Goal: Task Accomplishment & Management: Manage account settings

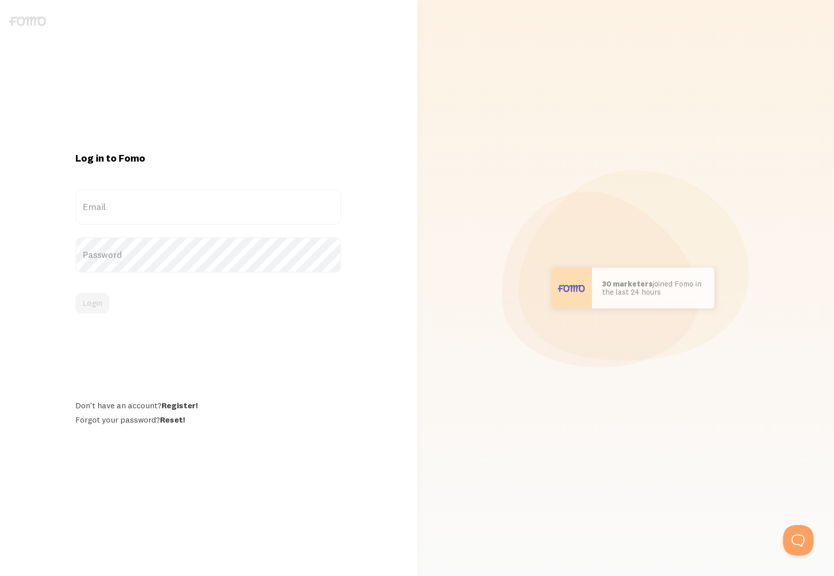
click at [168, 217] on label "Email" at bounding box center [208, 207] width 266 height 36
click at [168, 217] on input "Email" at bounding box center [208, 207] width 266 height 36
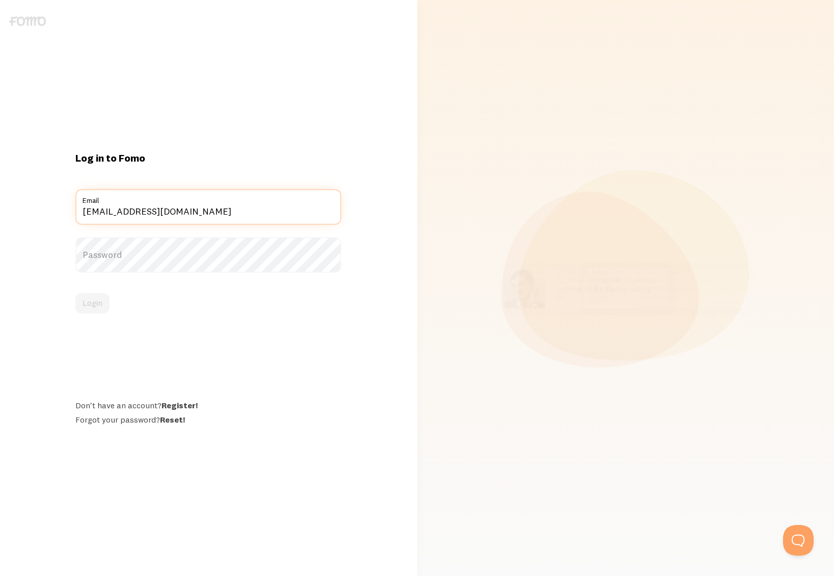
type input "[EMAIL_ADDRESS][DOMAIN_NAME]"
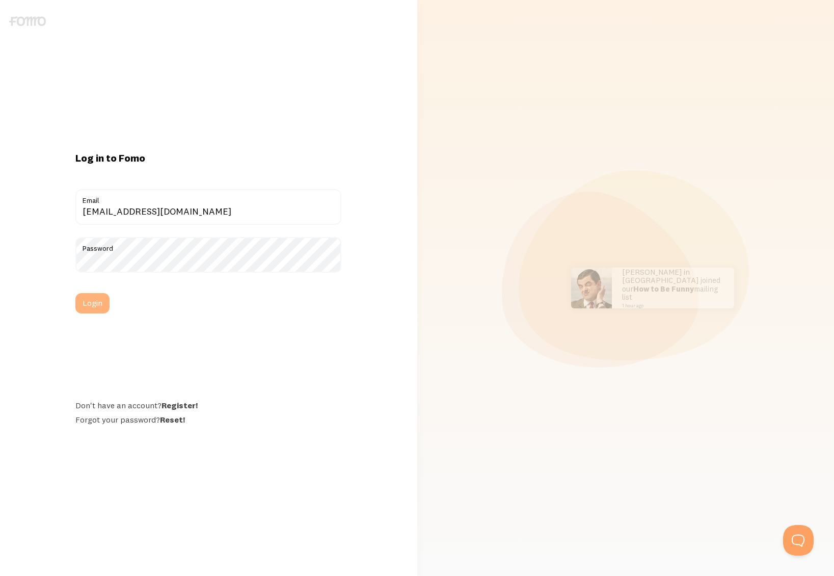
click at [89, 300] on button "Login" at bounding box center [92, 303] width 34 height 20
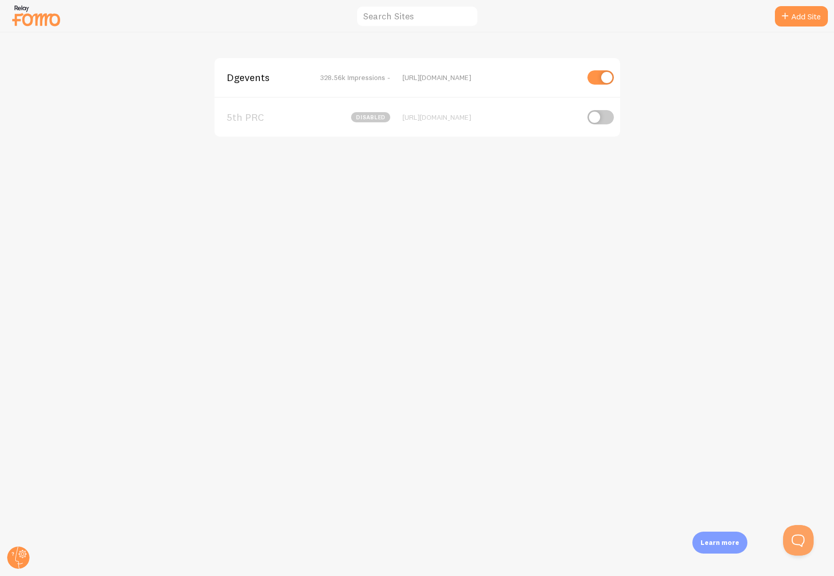
click at [684, 84] on div "Dgevents 328.56k Impressions - [URL][DOMAIN_NAME] 5th PRC disabled [URL][DOMAIN…" at bounding box center [418, 304] width 834 height 543
click at [42, 22] on img at bounding box center [36, 16] width 51 height 26
click at [23, 12] on img at bounding box center [36, 16] width 51 height 26
click at [24, 5] on img at bounding box center [36, 16] width 51 height 26
click at [19, 559] on circle at bounding box center [18, 557] width 22 height 22
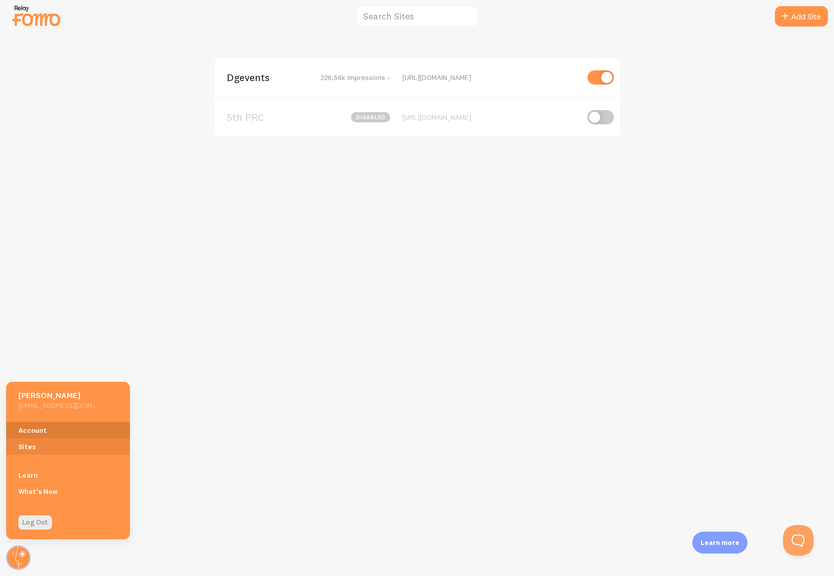
click at [26, 427] on link "Account" at bounding box center [68, 430] width 124 height 16
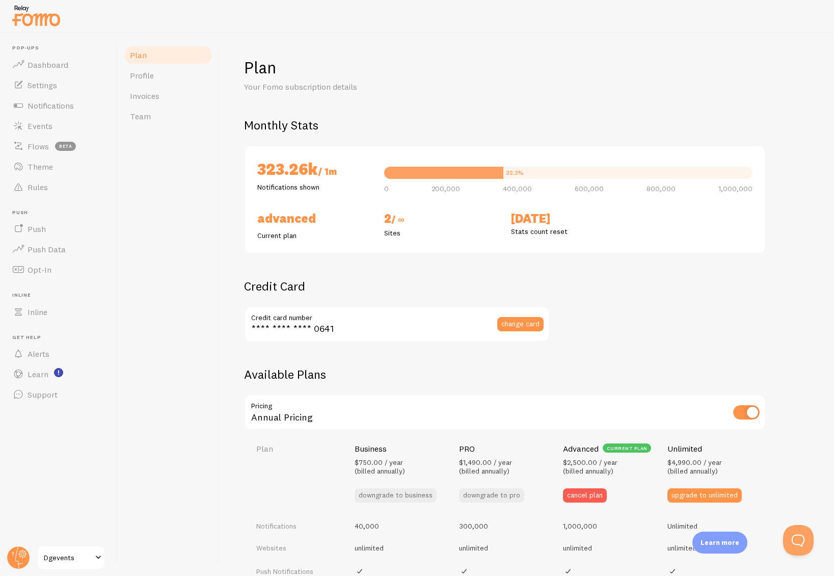
checkbox input "true"
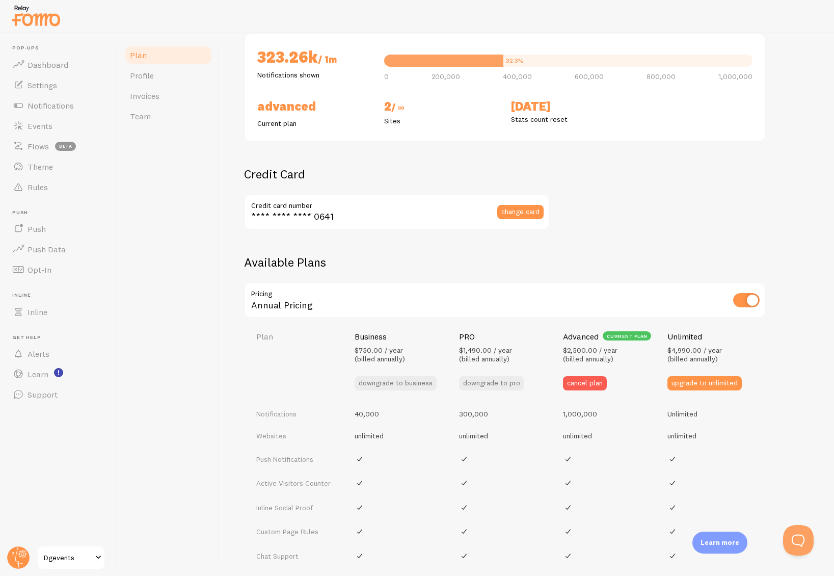
scroll to position [116, 0]
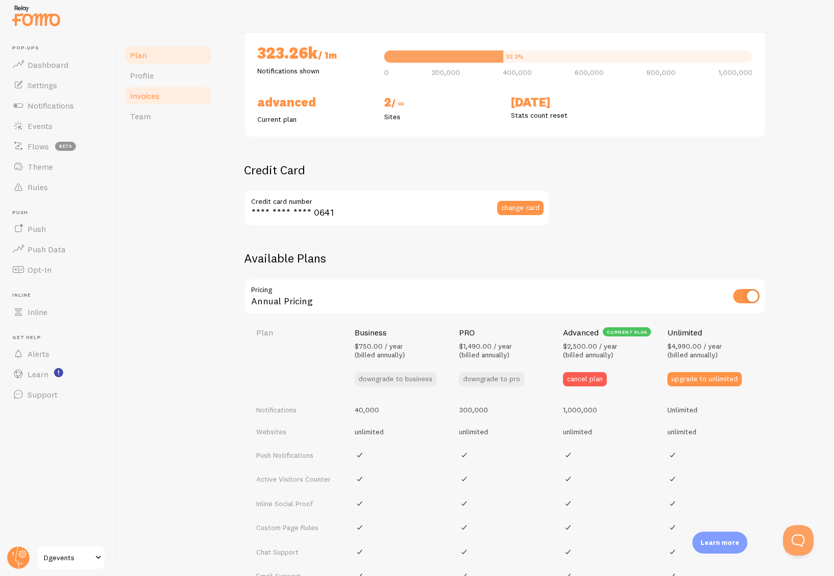
click at [147, 95] on span "Invoices" at bounding box center [145, 96] width 30 height 10
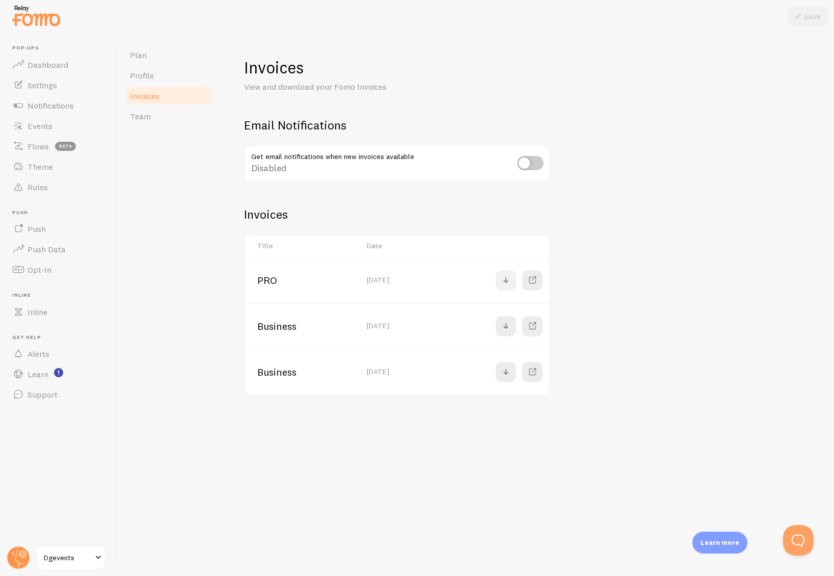
click at [508, 277] on span at bounding box center [506, 280] width 12 height 12
click at [533, 322] on span at bounding box center [533, 326] width 12 height 12
click at [138, 120] on span "Team" at bounding box center [140, 116] width 21 height 10
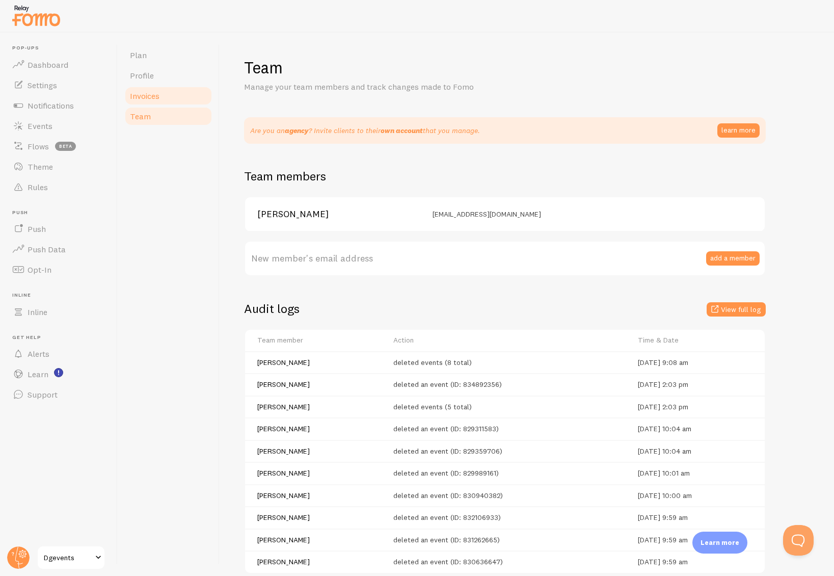
click at [139, 100] on span "Invoices" at bounding box center [145, 96] width 30 height 10
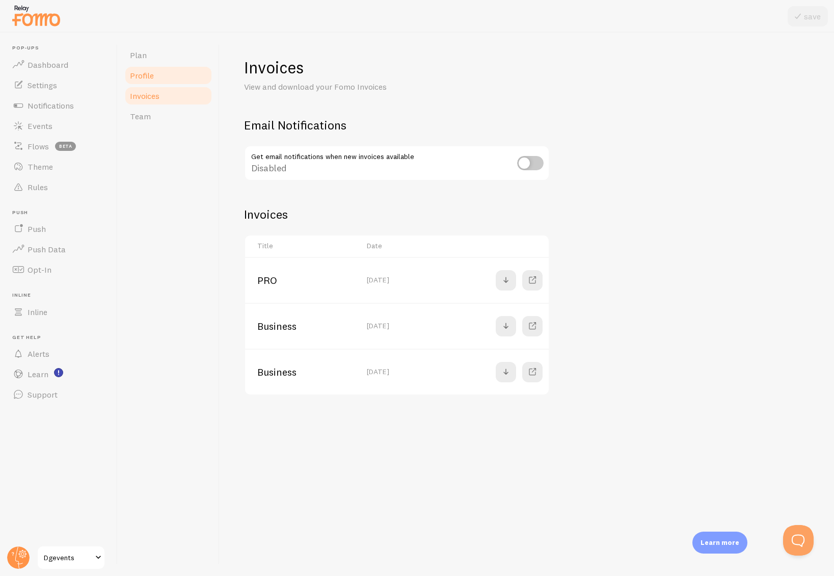
click at [143, 77] on span "Profile" at bounding box center [142, 75] width 24 height 10
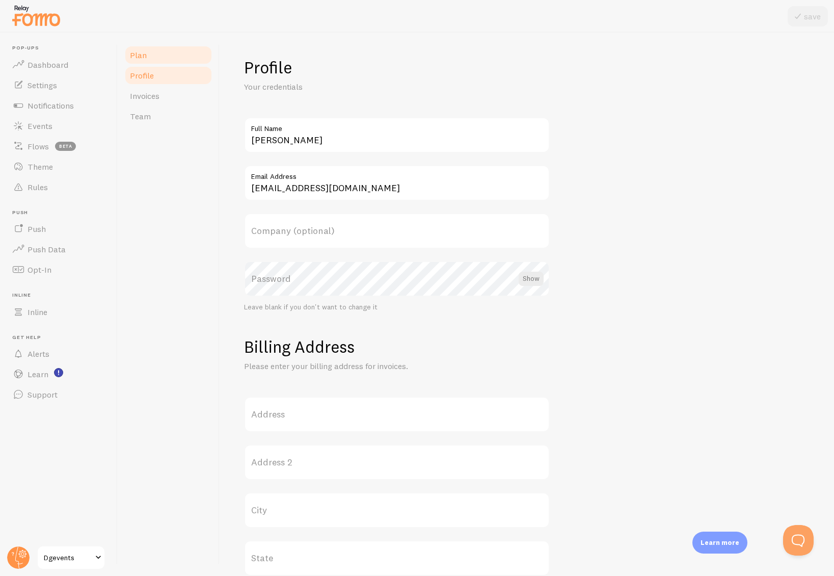
click at [142, 58] on span "Plan" at bounding box center [138, 55] width 17 height 10
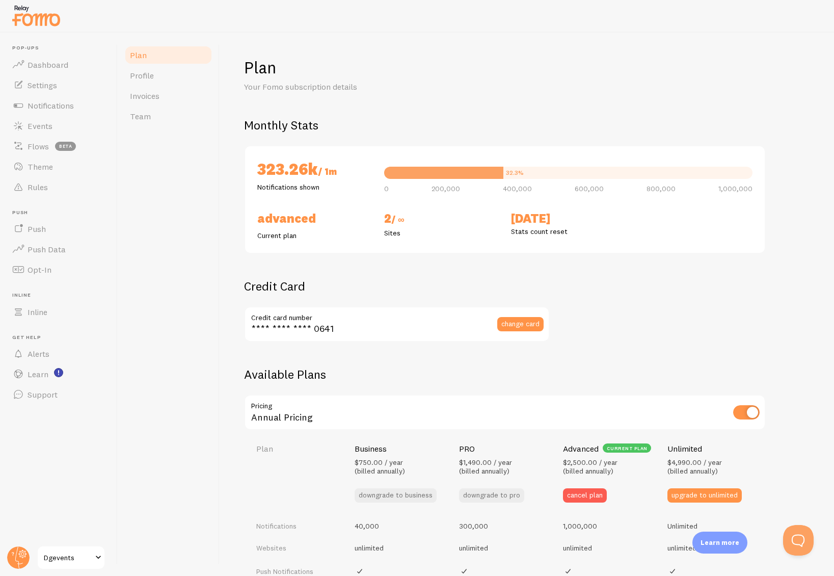
checkbox input "true"
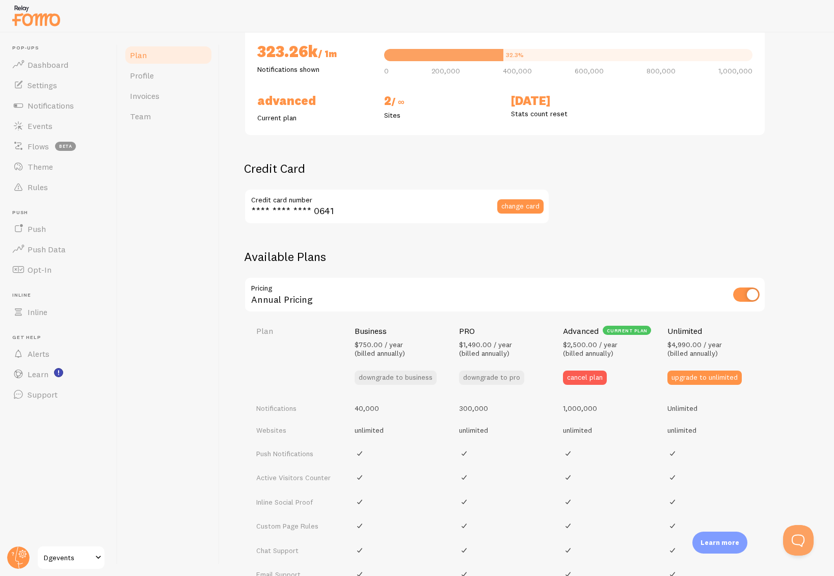
scroll to position [117, 0]
click at [144, 119] on span "Team" at bounding box center [140, 116] width 21 height 10
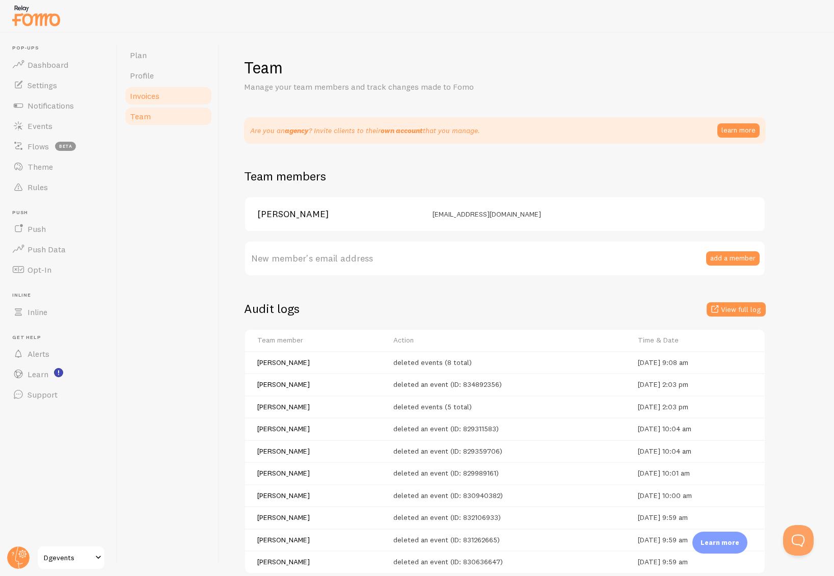
click at [141, 95] on span "Invoices" at bounding box center [145, 96] width 30 height 10
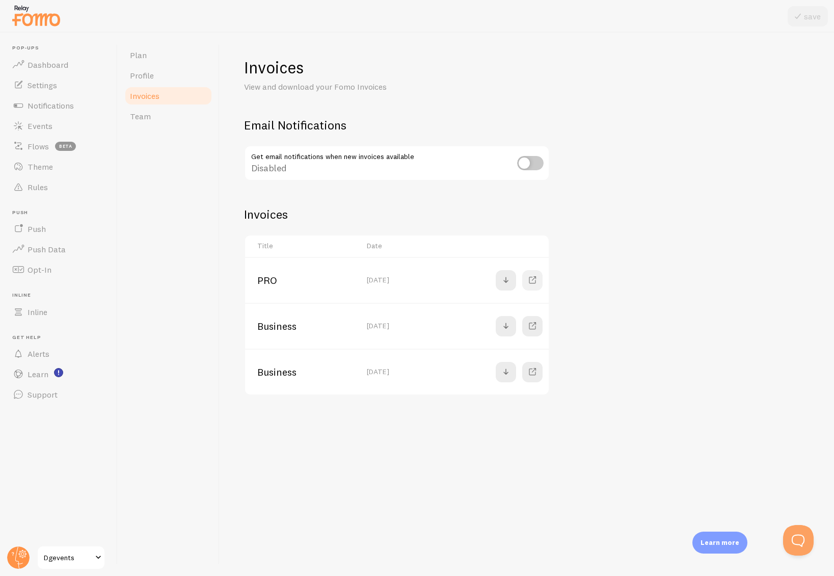
click at [532, 278] on span at bounding box center [533, 280] width 12 height 12
click at [153, 72] on link "Profile" at bounding box center [168, 75] width 89 height 20
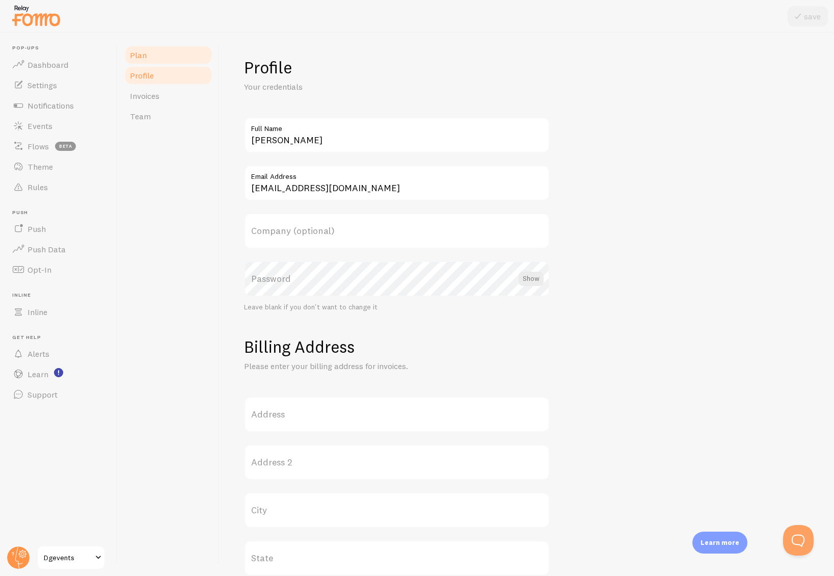
click at [140, 55] on span "Plan" at bounding box center [138, 55] width 17 height 10
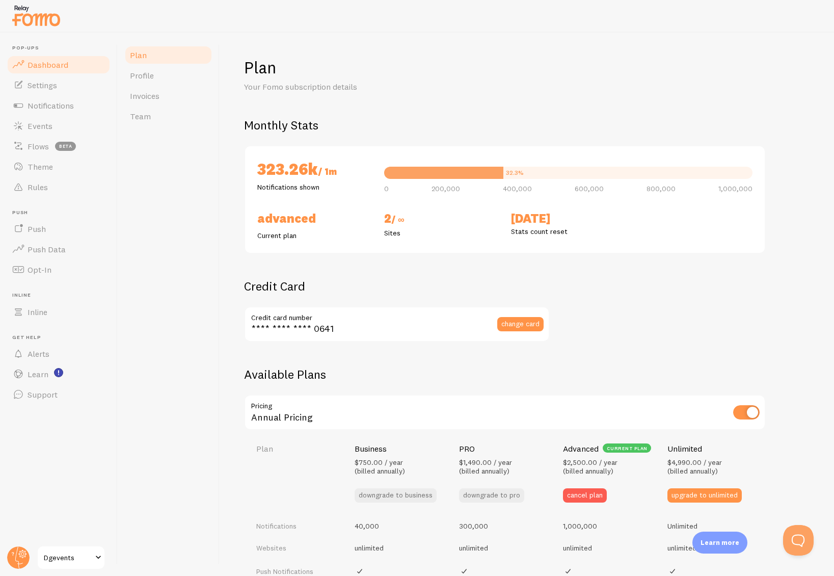
click at [60, 60] on span "Dashboard" at bounding box center [48, 65] width 41 height 10
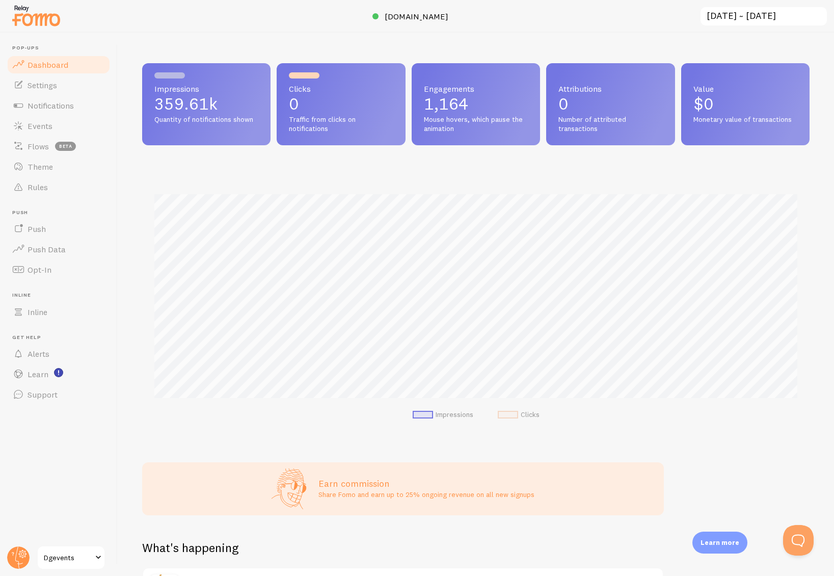
scroll to position [5, 0]
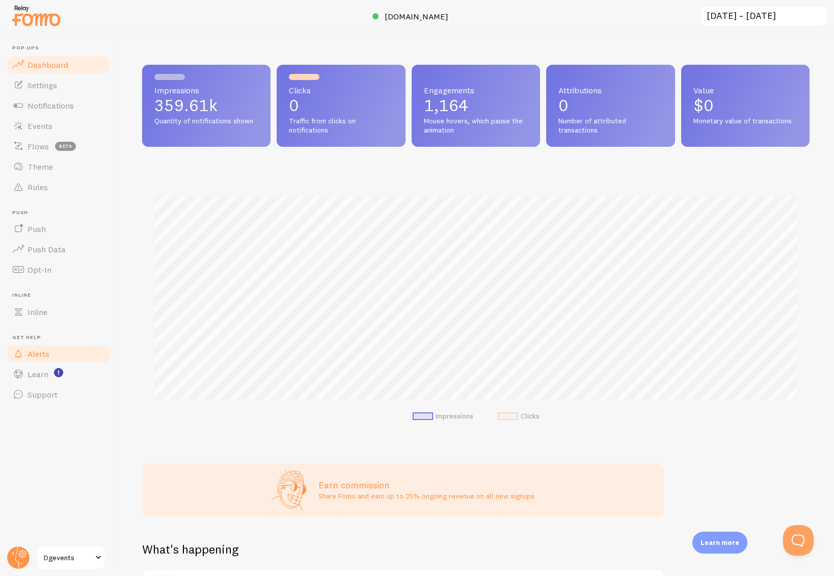
click at [43, 352] on span "Alerts" at bounding box center [39, 354] width 22 height 10
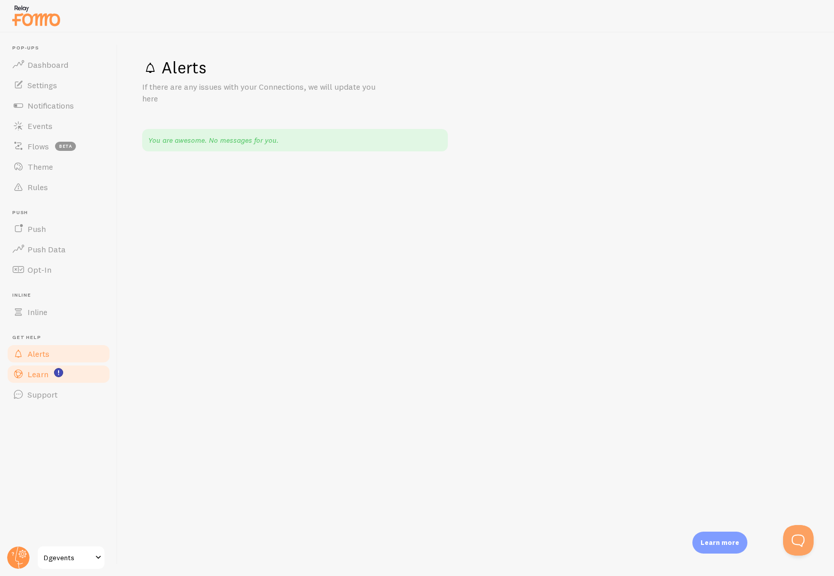
click at [31, 379] on link "Learn" at bounding box center [58, 374] width 105 height 20
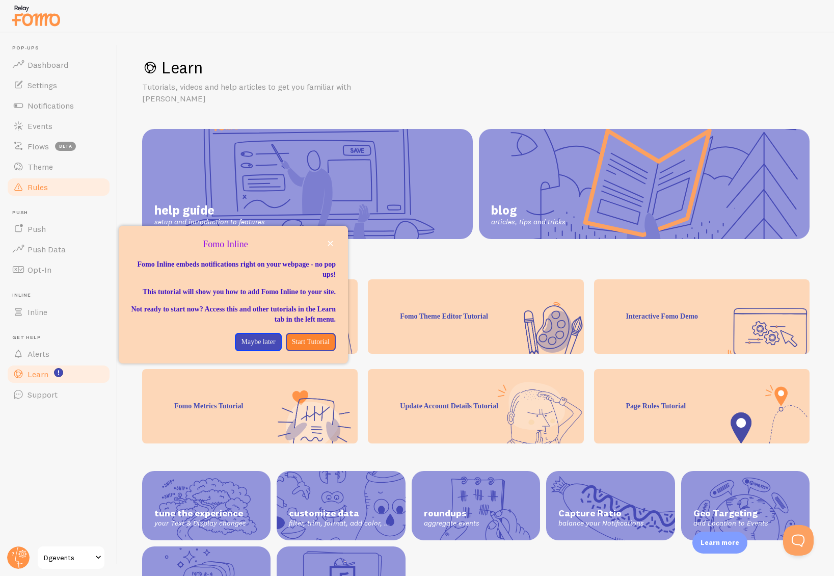
click at [42, 187] on span "Rules" at bounding box center [38, 187] width 20 height 10
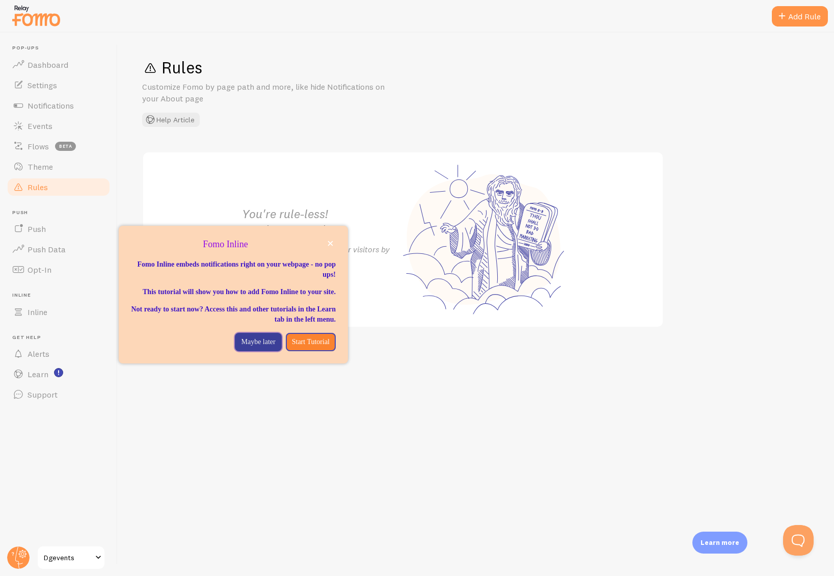
click at [253, 347] on p "Maybe later" at bounding box center [258, 342] width 34 height 10
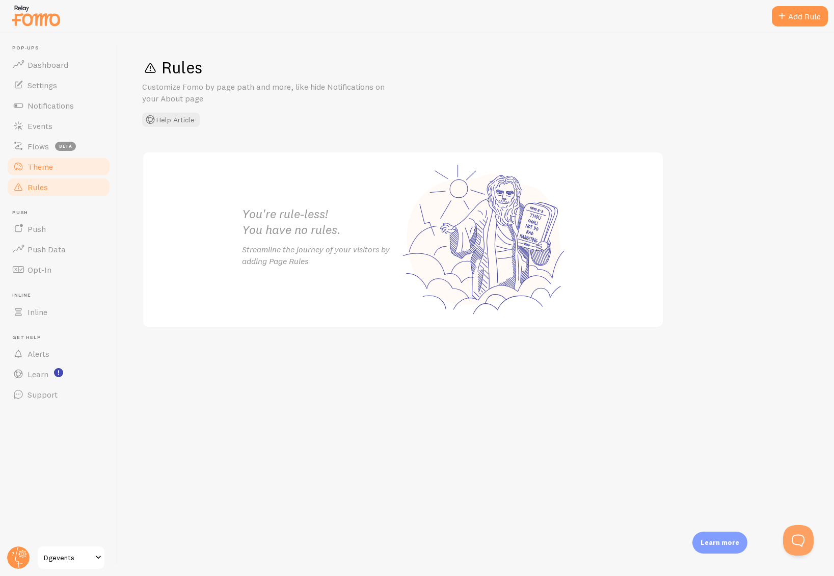
click at [76, 163] on link "Theme" at bounding box center [58, 166] width 105 height 20
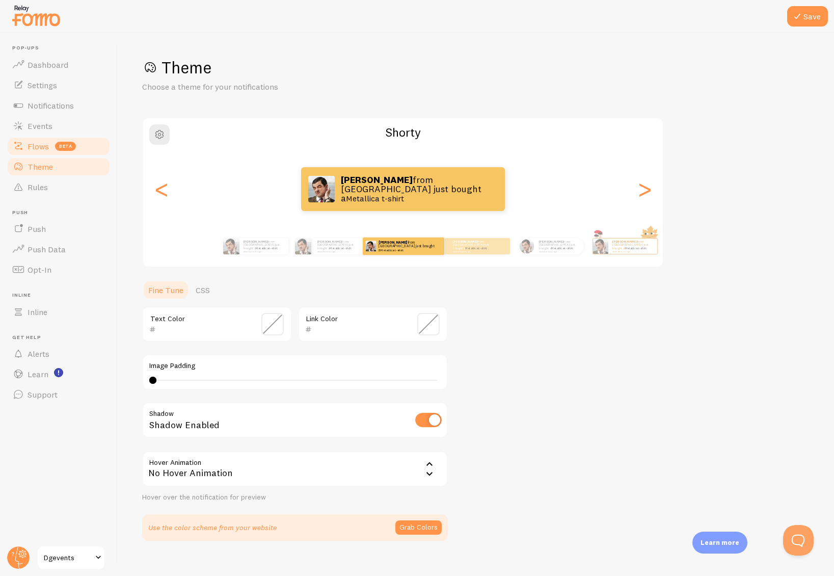
click at [83, 145] on link "Flows beta" at bounding box center [58, 146] width 105 height 20
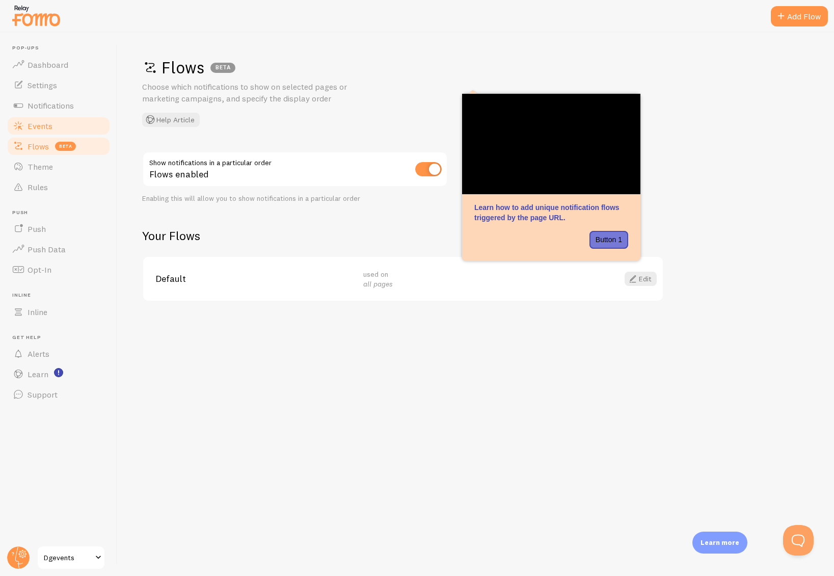
click at [85, 127] on link "Events" at bounding box center [58, 126] width 105 height 20
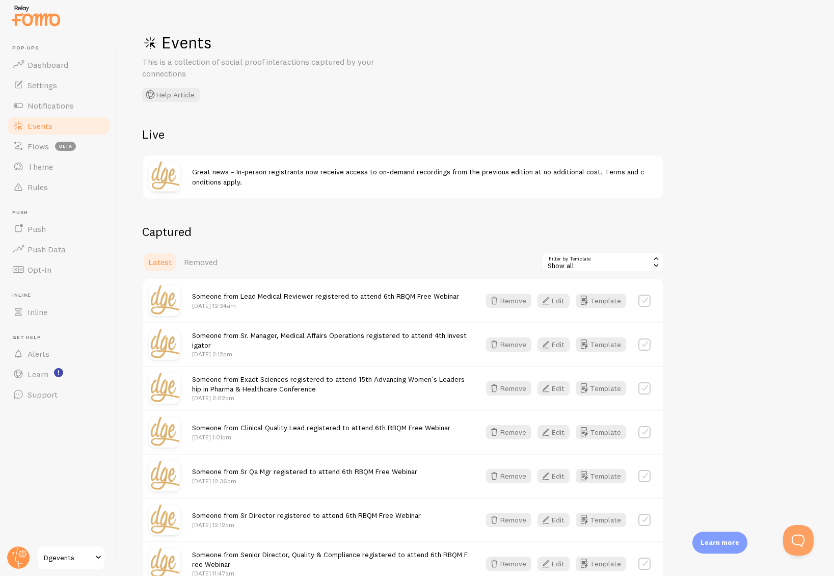
scroll to position [24, 0]
click at [208, 265] on span "Removed" at bounding box center [201, 263] width 34 height 10
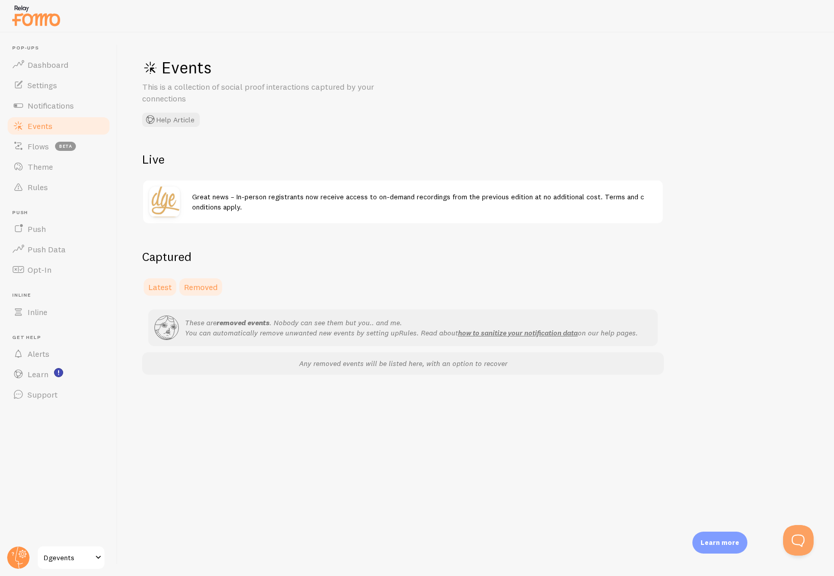
click at [150, 288] on span "Latest" at bounding box center [159, 287] width 23 height 10
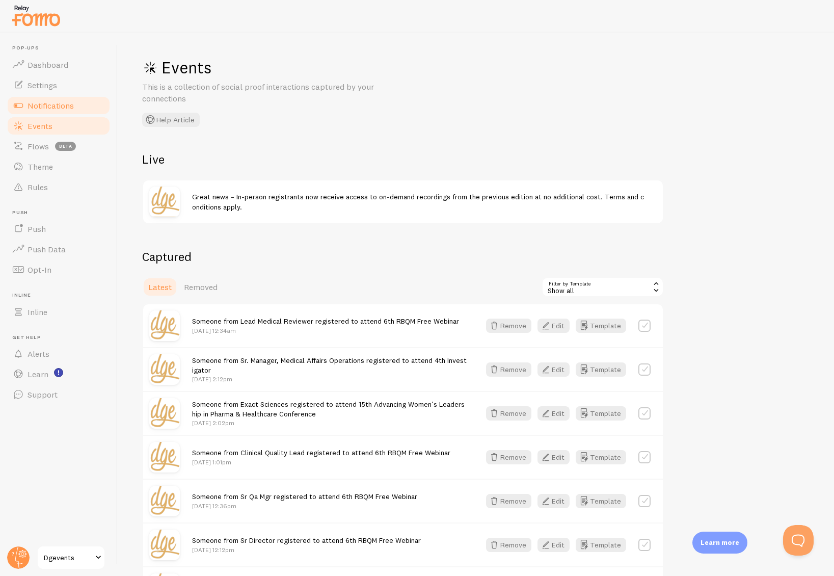
click at [53, 108] on span "Notifications" at bounding box center [51, 105] width 46 height 10
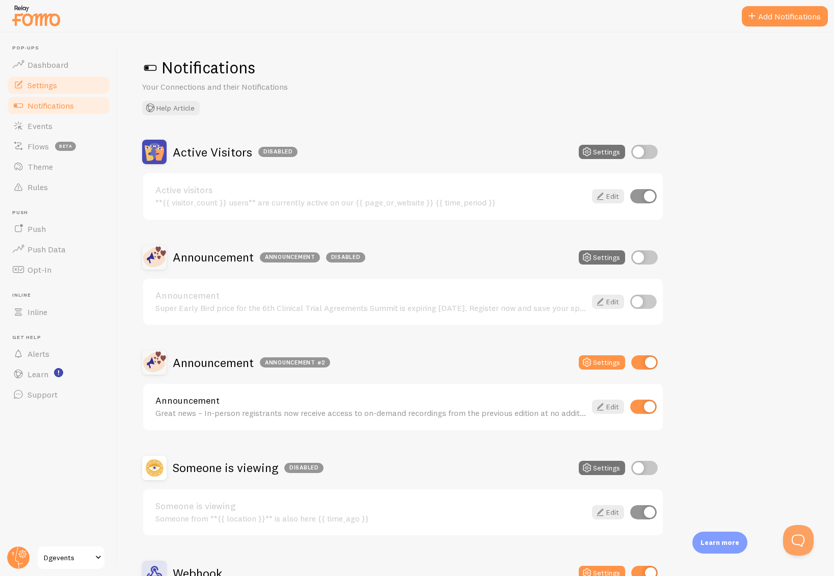
click at [44, 85] on span "Settings" at bounding box center [43, 85] width 30 height 10
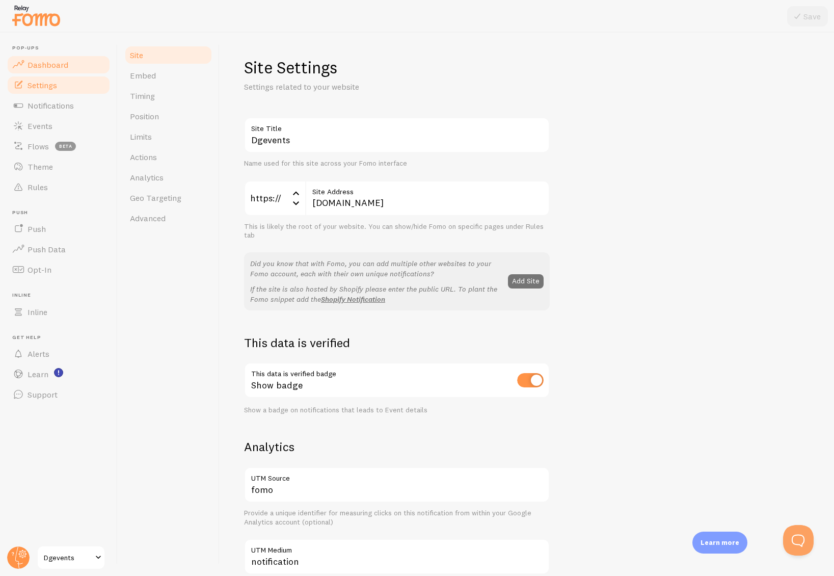
click at [44, 63] on span "Dashboard" at bounding box center [48, 65] width 41 height 10
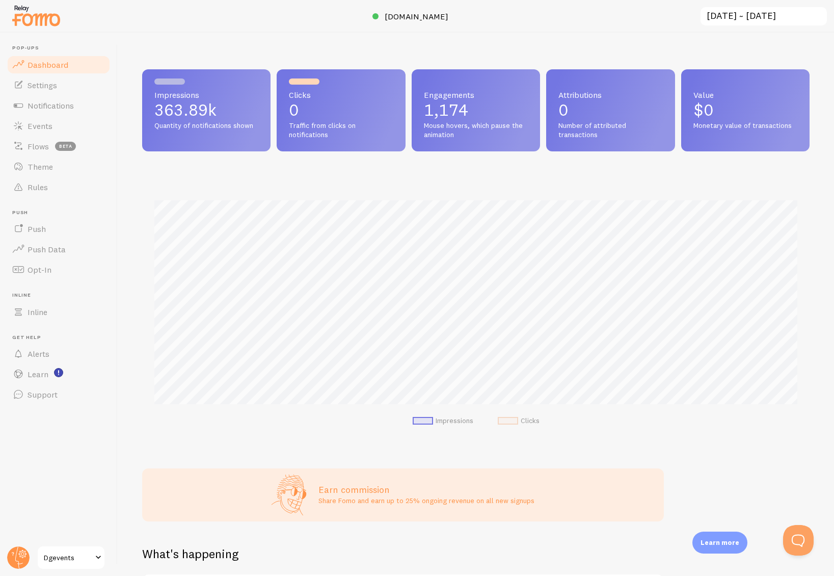
scroll to position [268, 668]
click at [44, 88] on span "Settings" at bounding box center [43, 85] width 30 height 10
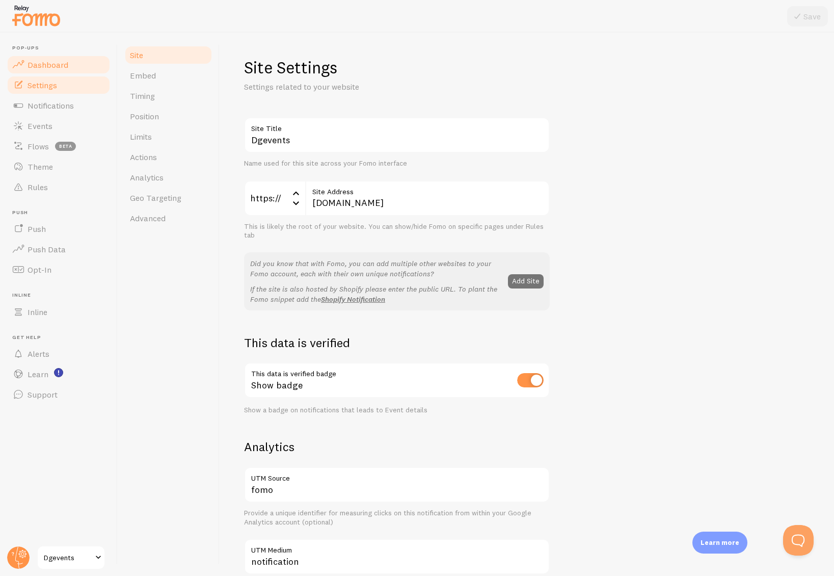
click at [44, 71] on link "Dashboard" at bounding box center [58, 65] width 105 height 20
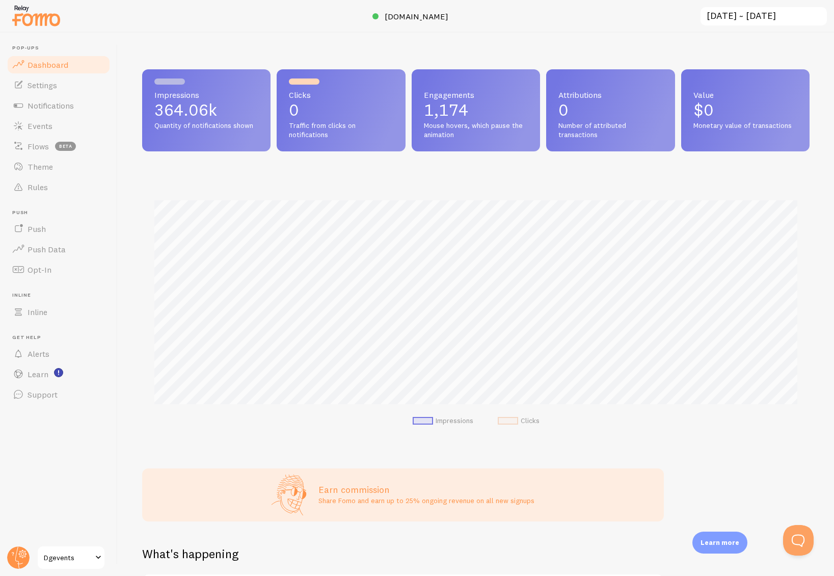
scroll to position [268, 668]
click at [17, 553] on circle at bounding box center [18, 557] width 22 height 22
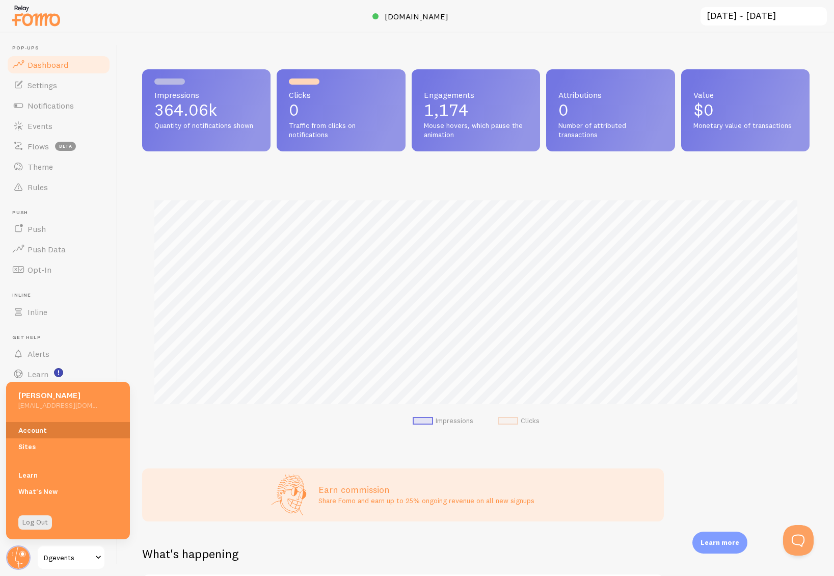
click at [34, 426] on link "Account" at bounding box center [68, 430] width 124 height 16
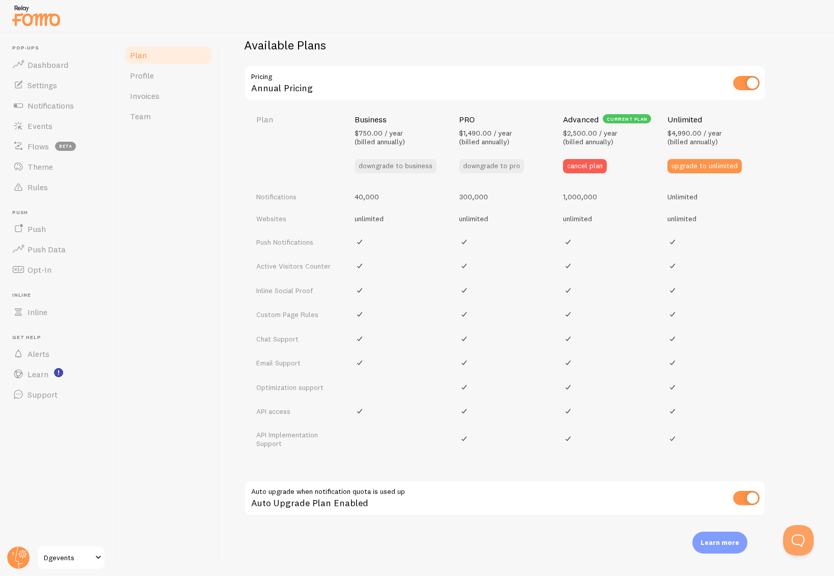
scroll to position [331, 0]
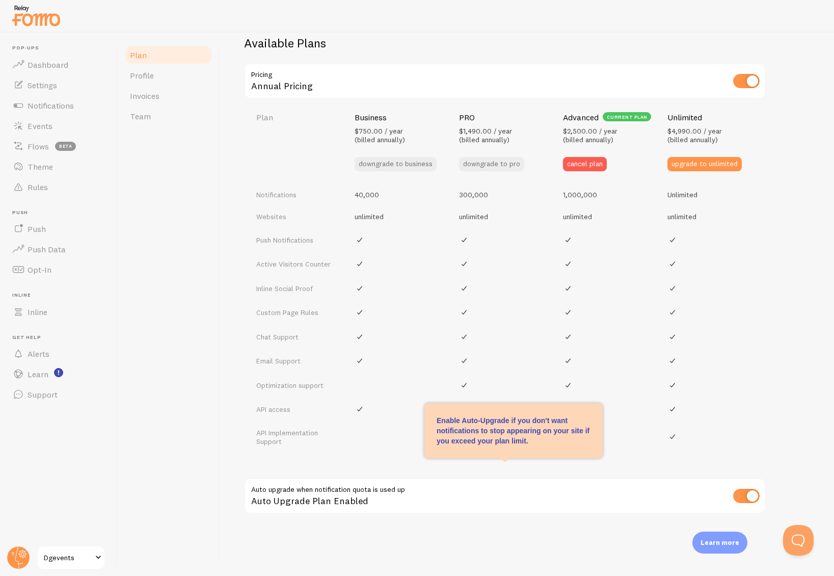
click at [740, 497] on input "checkbox" at bounding box center [747, 496] width 27 height 14
checkbox input "false"
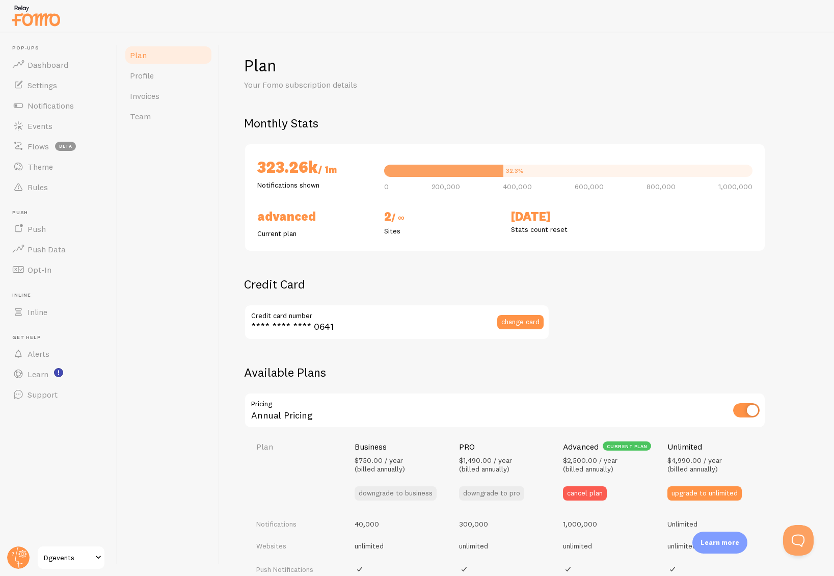
scroll to position [0, 0]
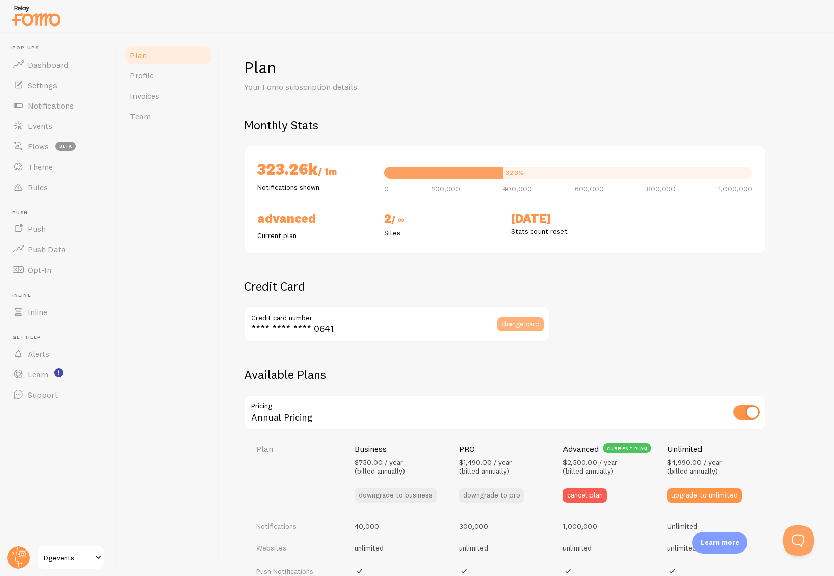
click at [513, 325] on span "change card" at bounding box center [521, 323] width 38 height 7
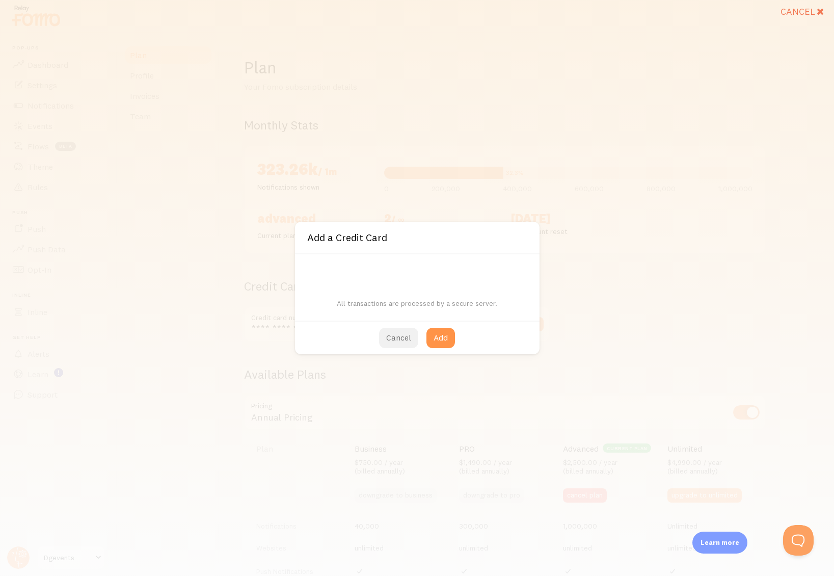
click at [404, 343] on button "Cancel" at bounding box center [398, 338] width 39 height 20
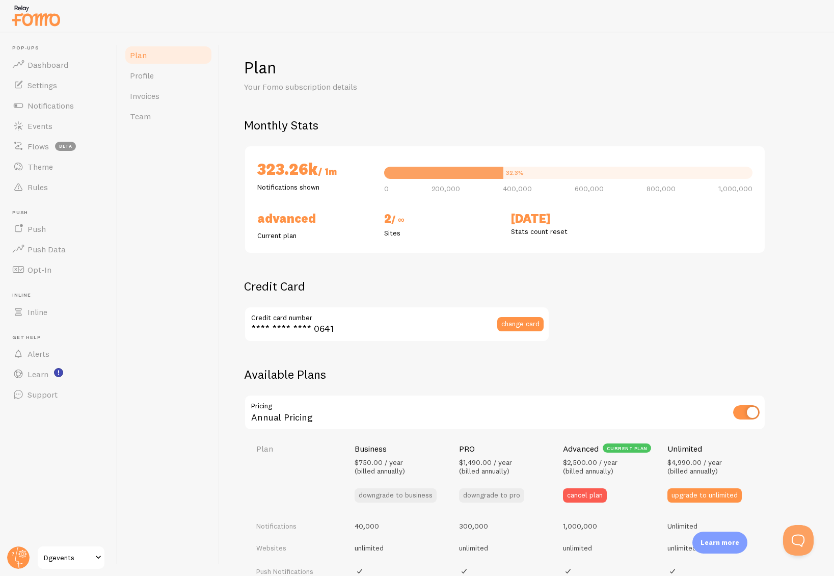
click at [717, 539] on p "Learn more" at bounding box center [720, 543] width 39 height 10
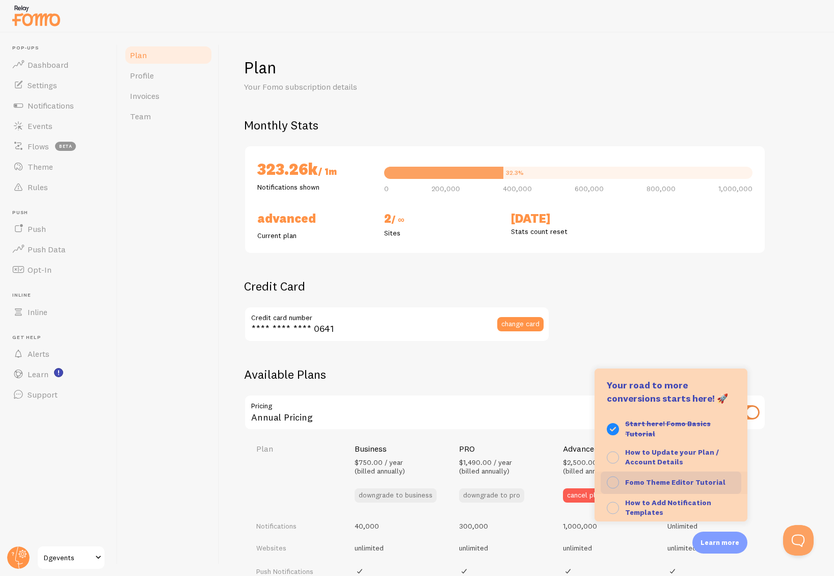
scroll to position [39, 0]
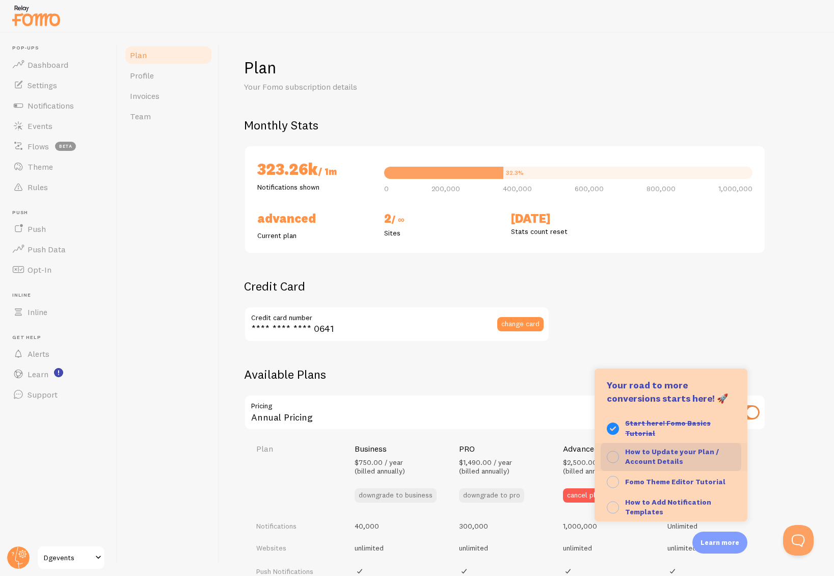
click at [621, 456] on button "How to Update your Plan / Account Details" at bounding box center [671, 457] width 153 height 28
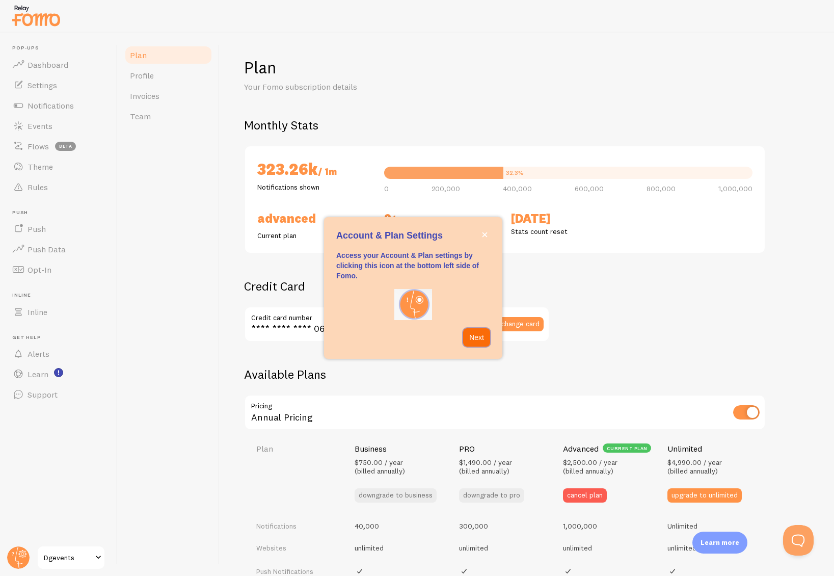
click at [470, 345] on button "Next" at bounding box center [476, 337] width 27 height 18
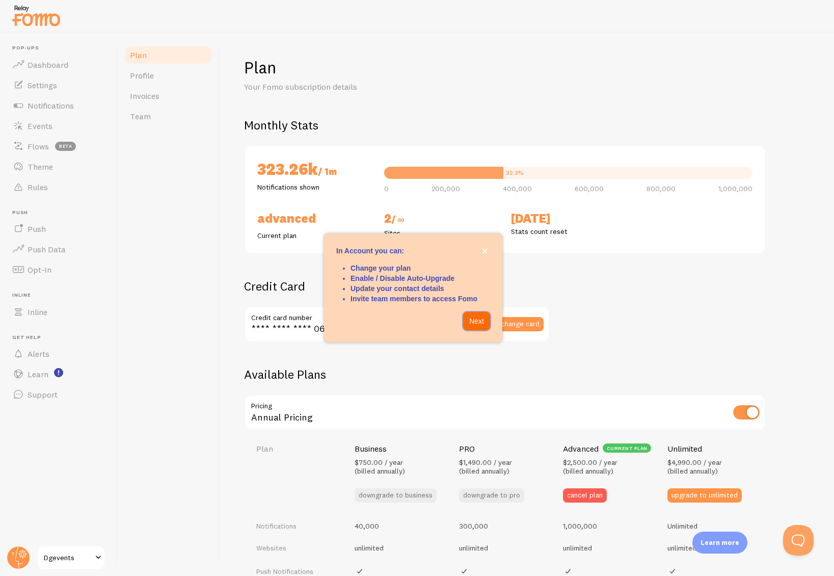
click at [473, 320] on p "Next" at bounding box center [476, 321] width 15 height 10
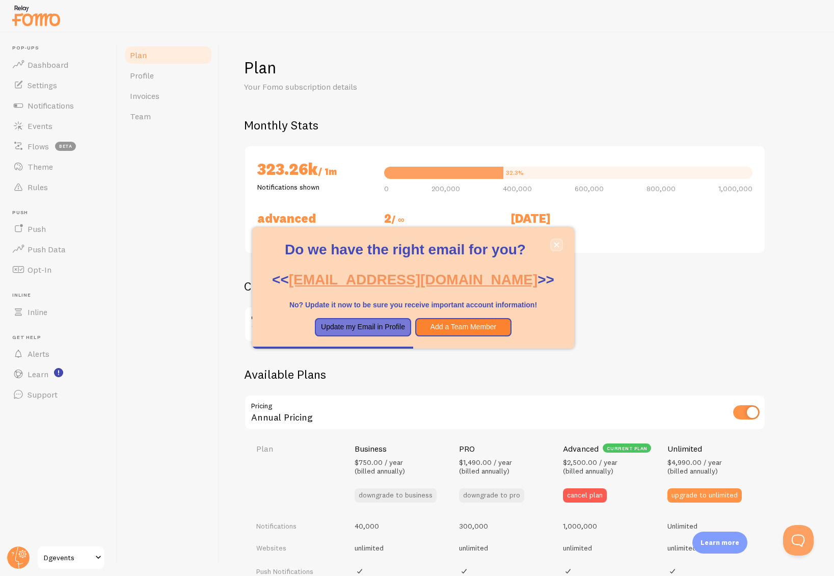
click at [559, 246] on button "close," at bounding box center [557, 245] width 11 height 11
